Goal: Find specific page/section: Find specific page/section

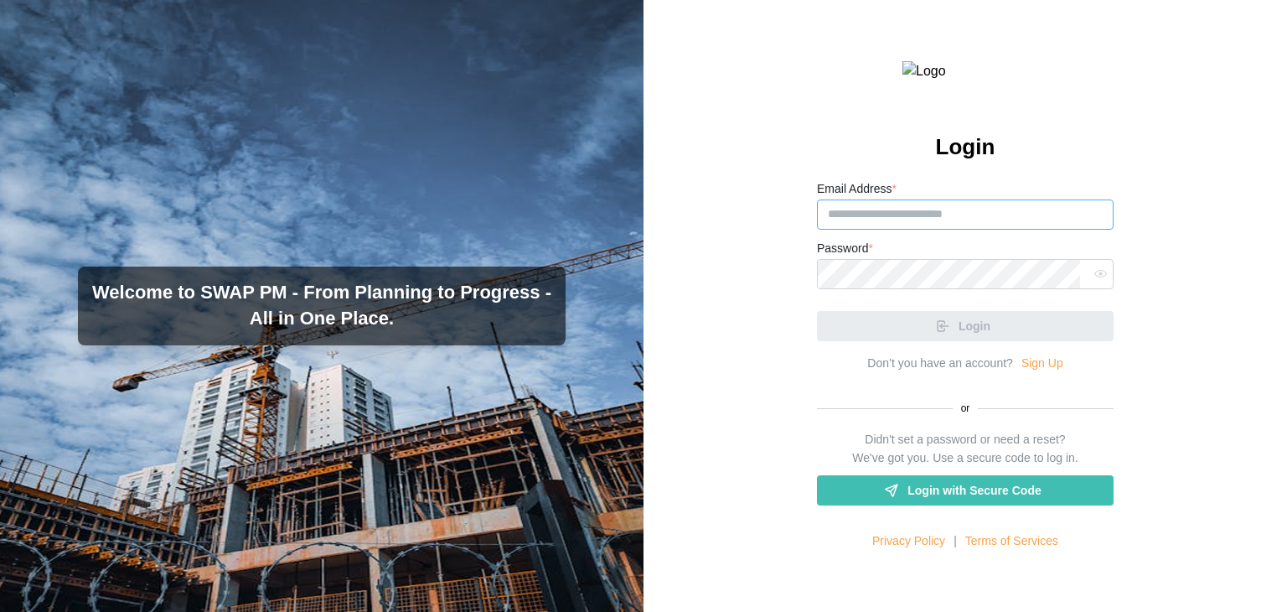
click at [931, 230] on input "Email Address *" at bounding box center [965, 214] width 297 height 30
paste input "**********"
type input "**********"
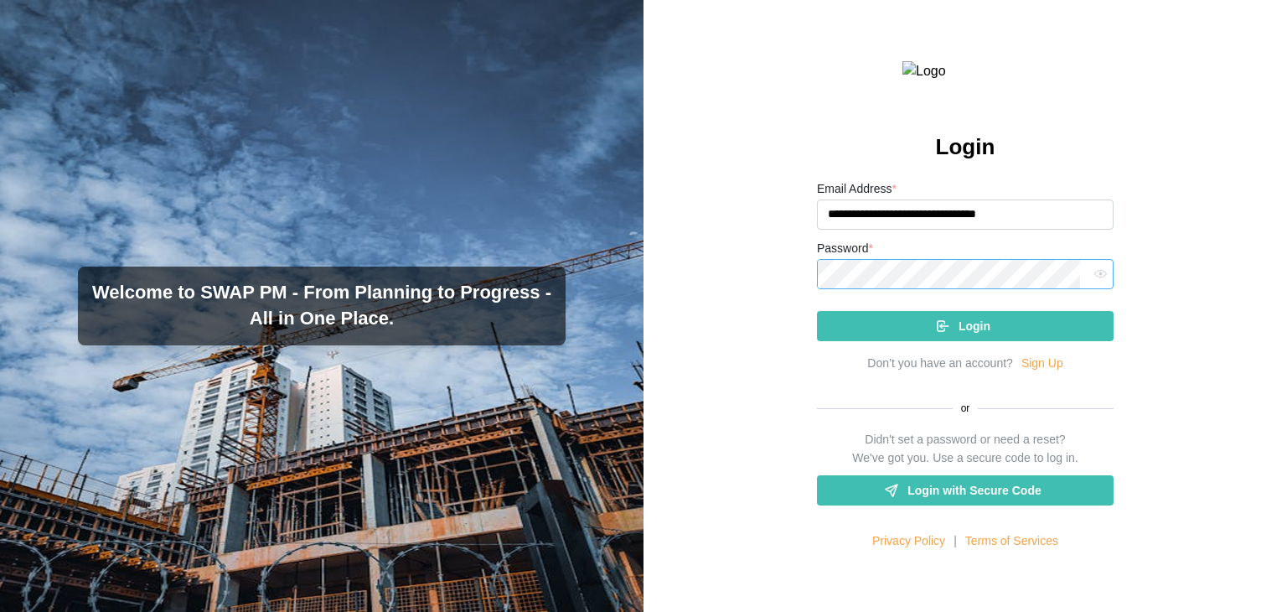
click at [817, 311] on button "Login" at bounding box center [965, 326] width 297 height 30
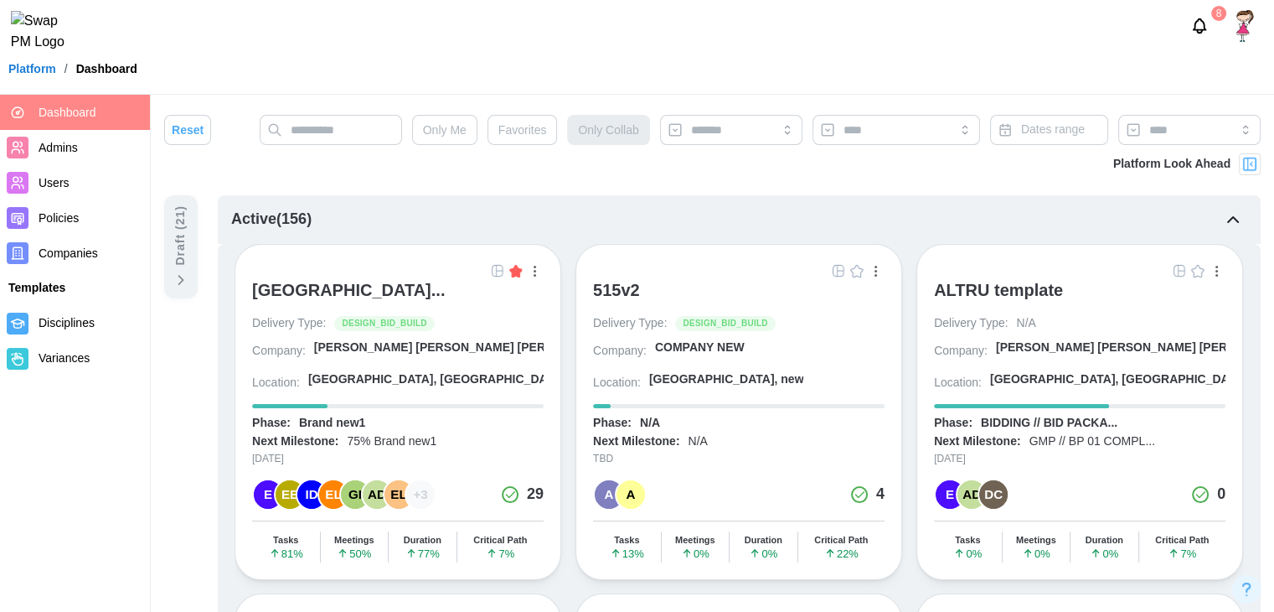
click at [491, 273] on img "button" at bounding box center [497, 270] width 13 height 13
click at [342, 297] on div "ALTRU SPORTS COMPLEX..." at bounding box center [348, 290] width 193 height 20
click at [342, 296] on div "ALTRU SPORTS COMPLEX..." at bounding box center [348, 290] width 193 height 20
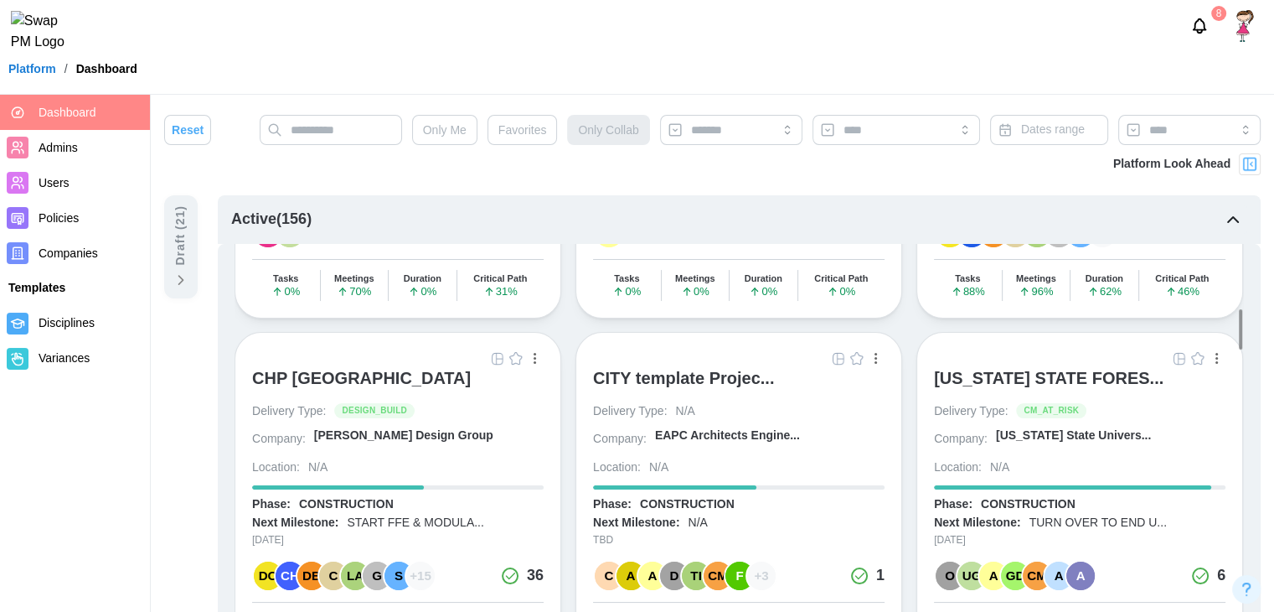
scroll to position [1104, 0]
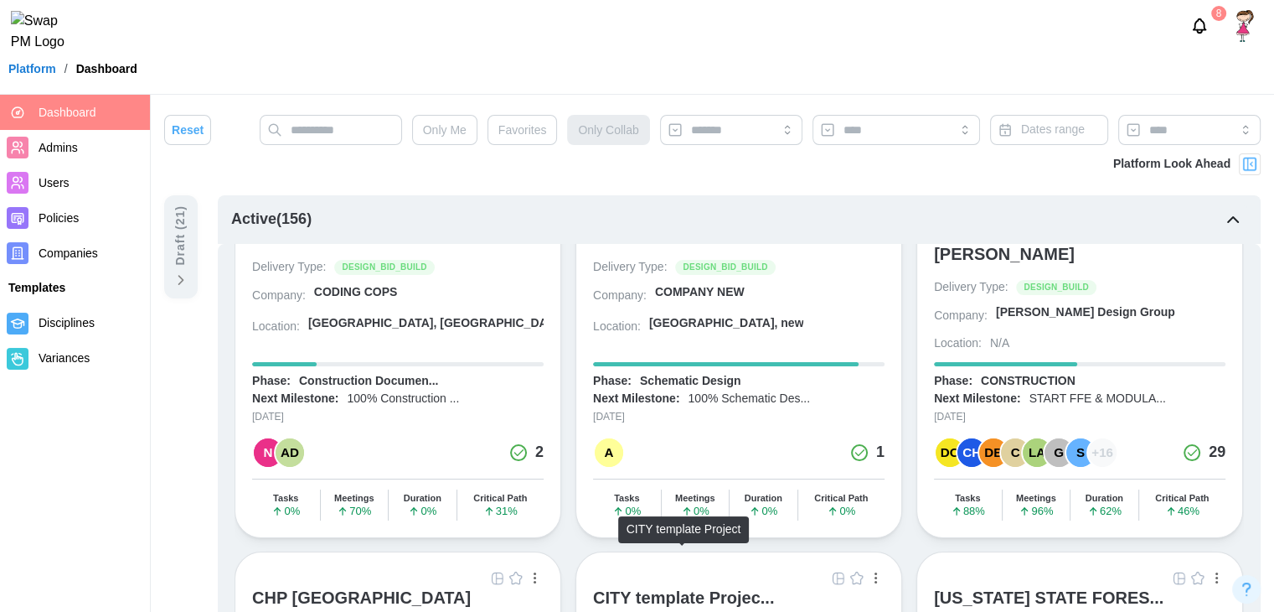
click at [640, 587] on div "CITY template Projec..." at bounding box center [683, 597] width 181 height 20
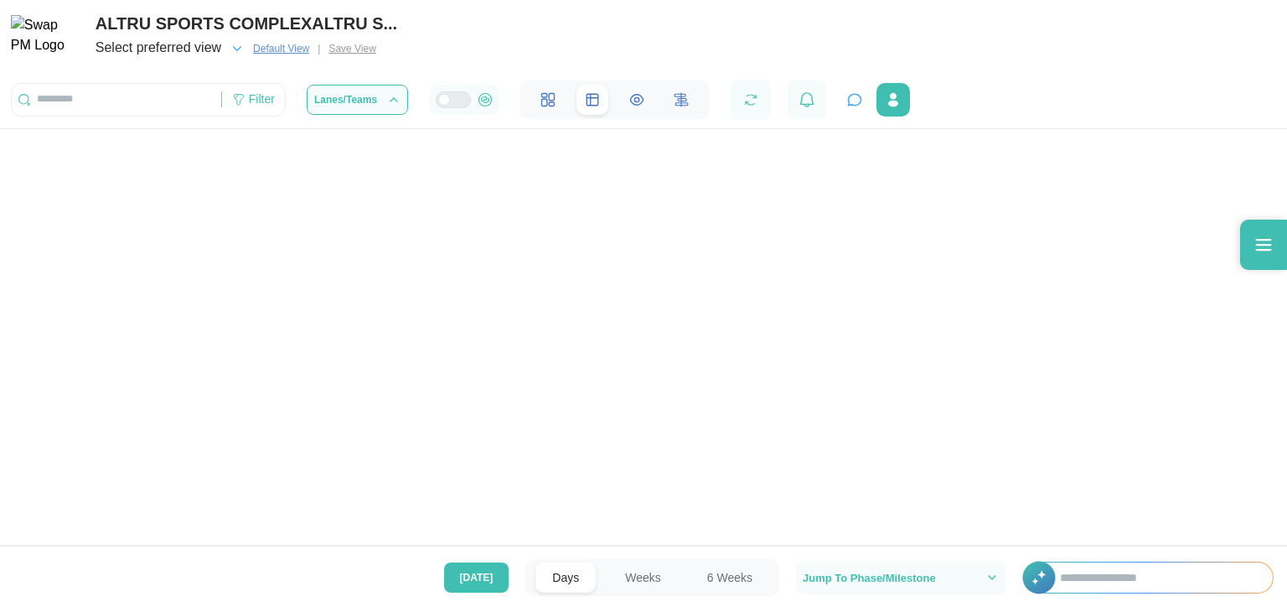
scroll to position [0, 80215]
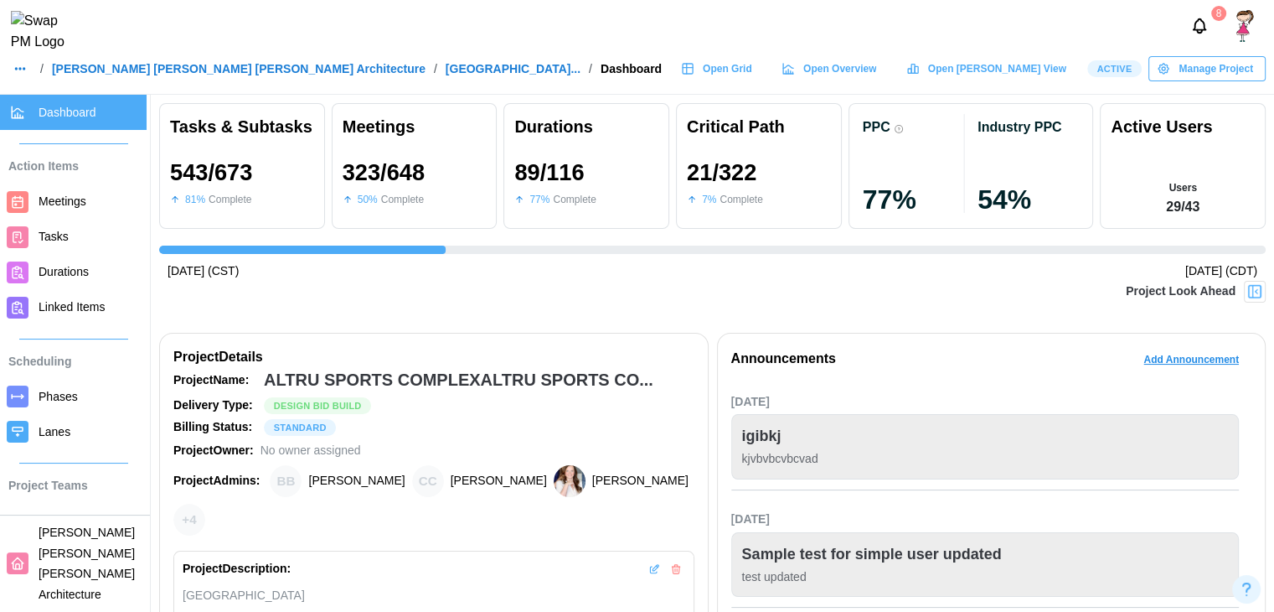
scroll to position [274, 0]
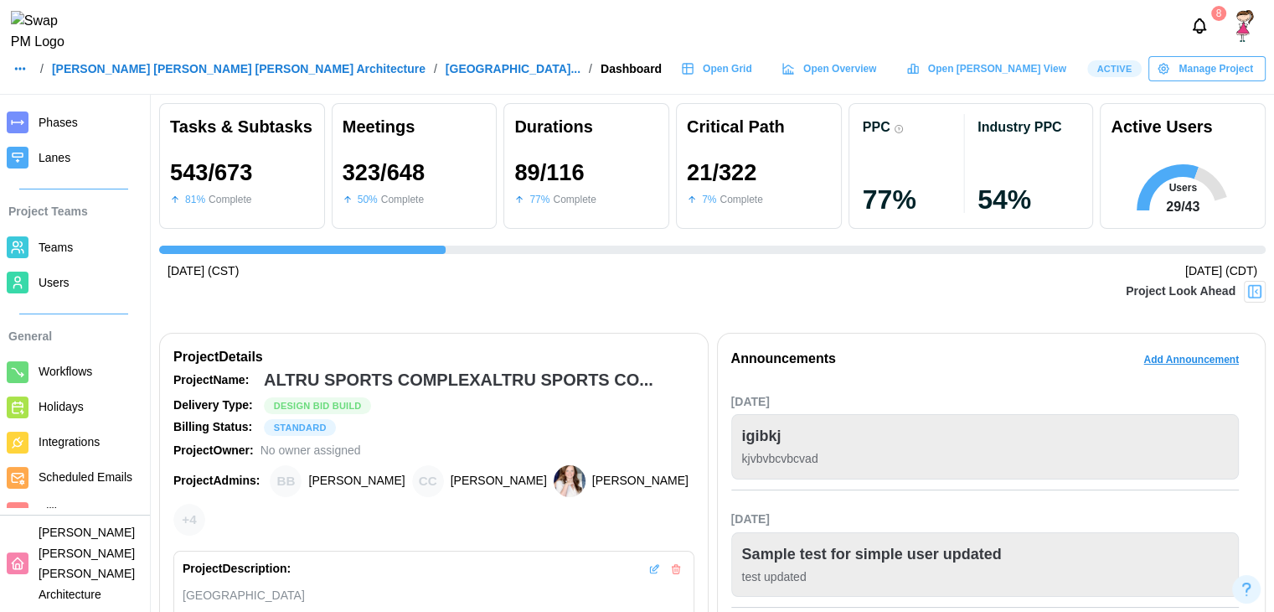
click at [80, 523] on span "Billing" at bounding box center [89, 512] width 101 height 21
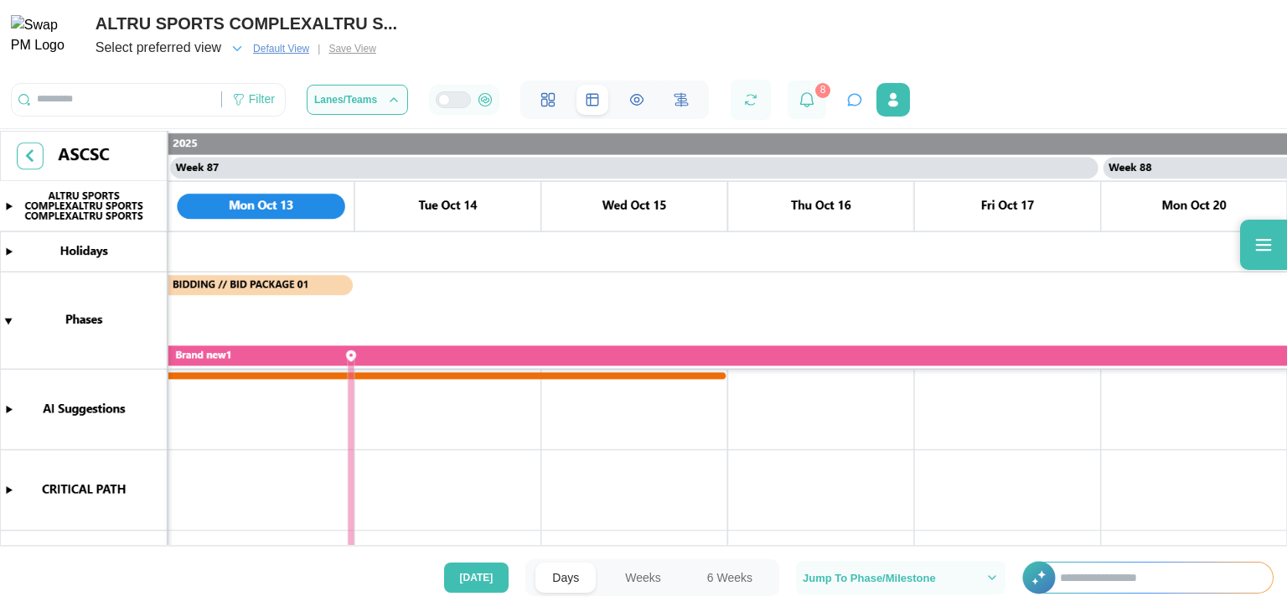
scroll to position [0, 80215]
click at [230, 50] on div "Select preferred view" at bounding box center [170, 48] width 149 height 23
click at [240, 51] on icon "button" at bounding box center [237, 48] width 15 height 15
